Goal: Task Accomplishment & Management: Use online tool/utility

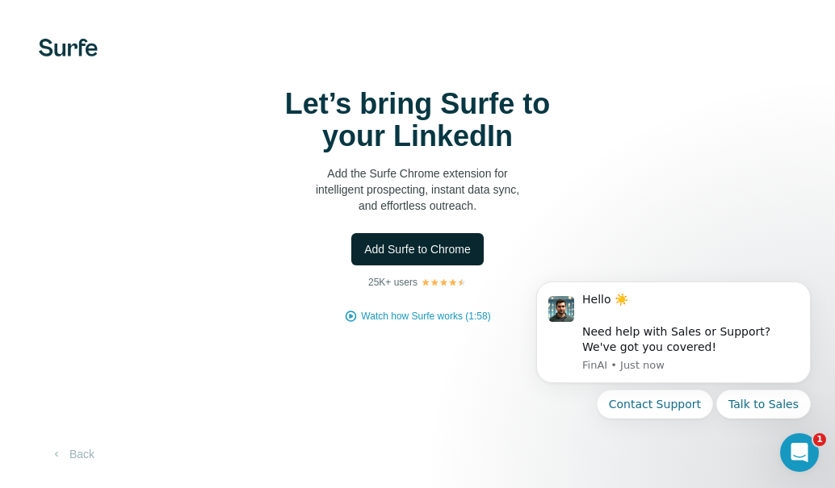
click at [442, 260] on button "Add Surfe to Chrome" at bounding box center [417, 249] width 132 height 32
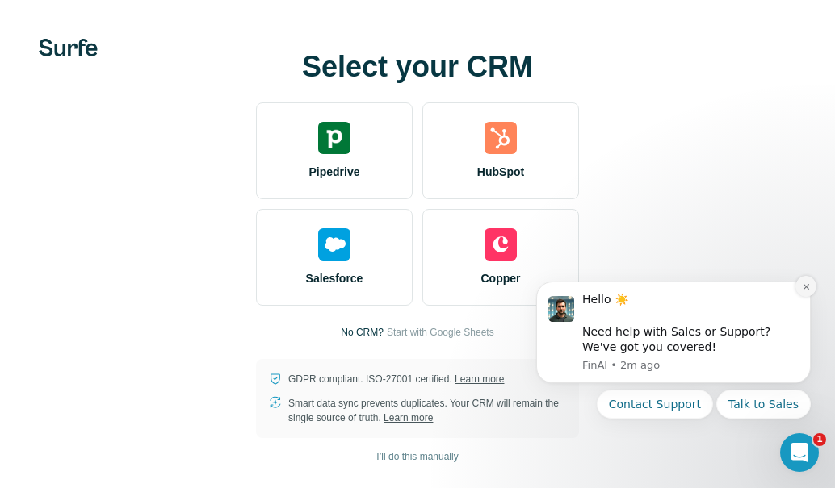
click at [806, 289] on icon "Dismiss notification" at bounding box center [806, 287] width 9 height 9
